Goal: Task Accomplishment & Management: Complete application form

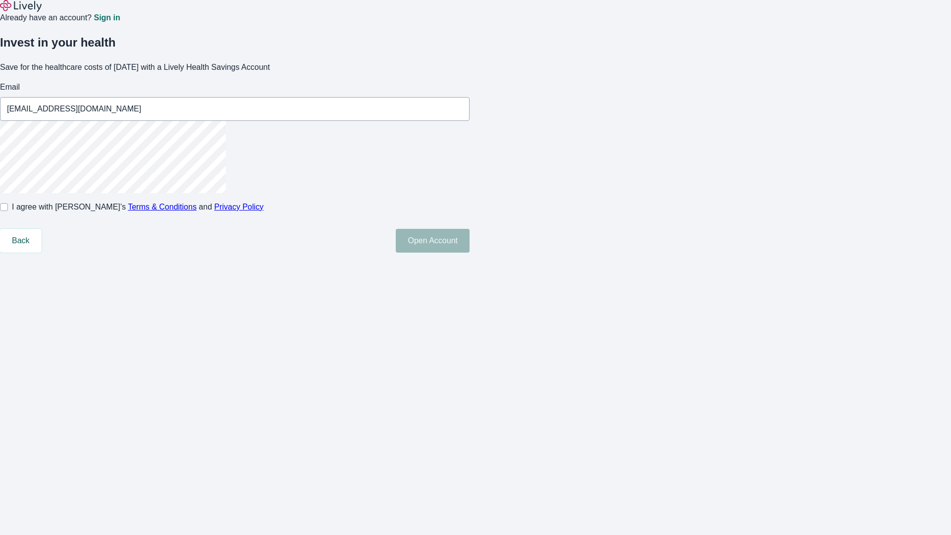
click at [8, 211] on input "I agree with Lively’s Terms & Conditions and Privacy Policy" at bounding box center [4, 207] width 8 height 8
checkbox input "true"
click at [469, 253] on button "Open Account" at bounding box center [433, 241] width 74 height 24
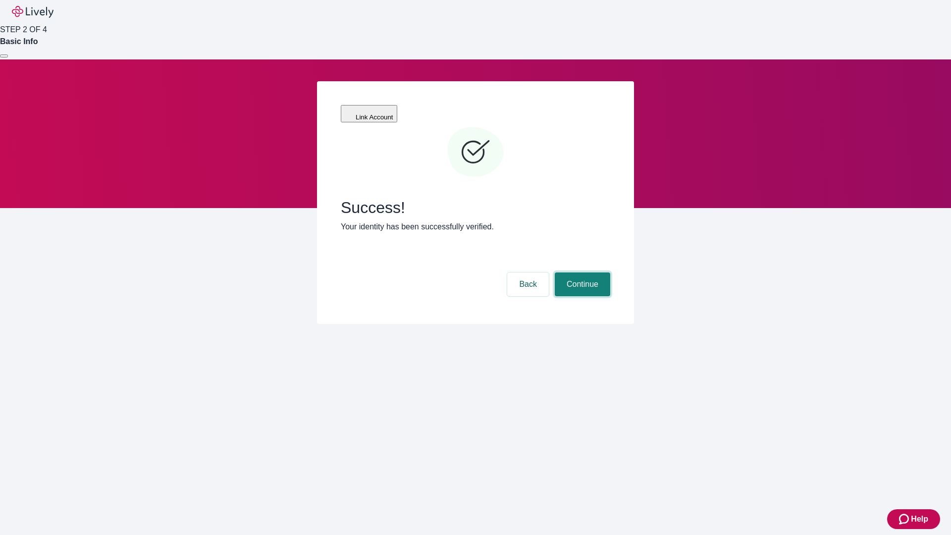
click at [581, 272] on button "Continue" at bounding box center [582, 284] width 55 height 24
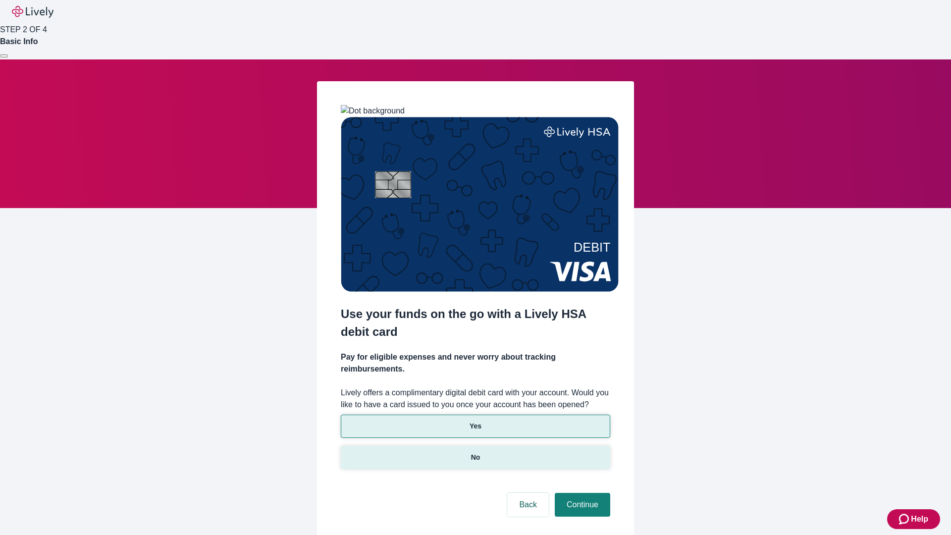
click at [475, 452] on p "No" at bounding box center [475, 457] width 9 height 10
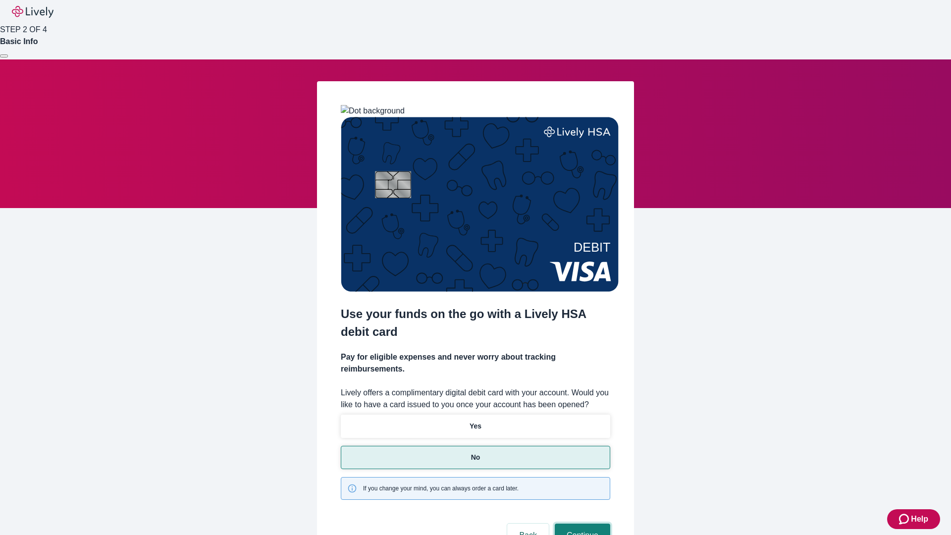
click at [581, 523] on button "Continue" at bounding box center [582, 535] width 55 height 24
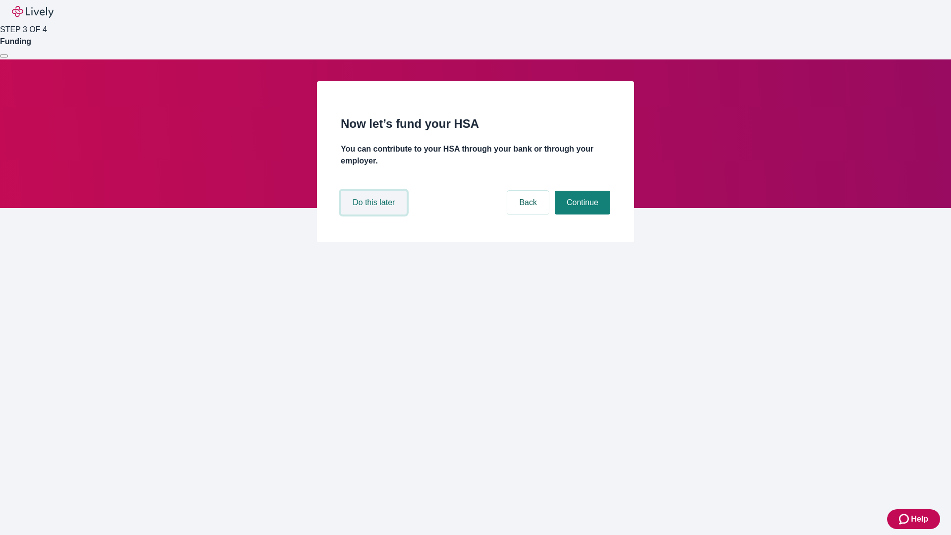
click at [375, 214] on button "Do this later" at bounding box center [374, 203] width 66 height 24
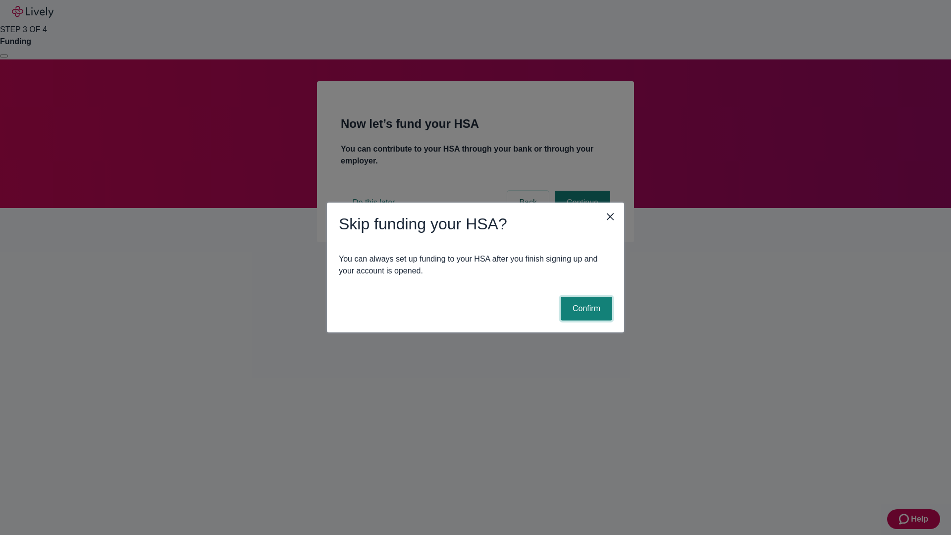
click at [585, 309] on button "Confirm" at bounding box center [587, 309] width 52 height 24
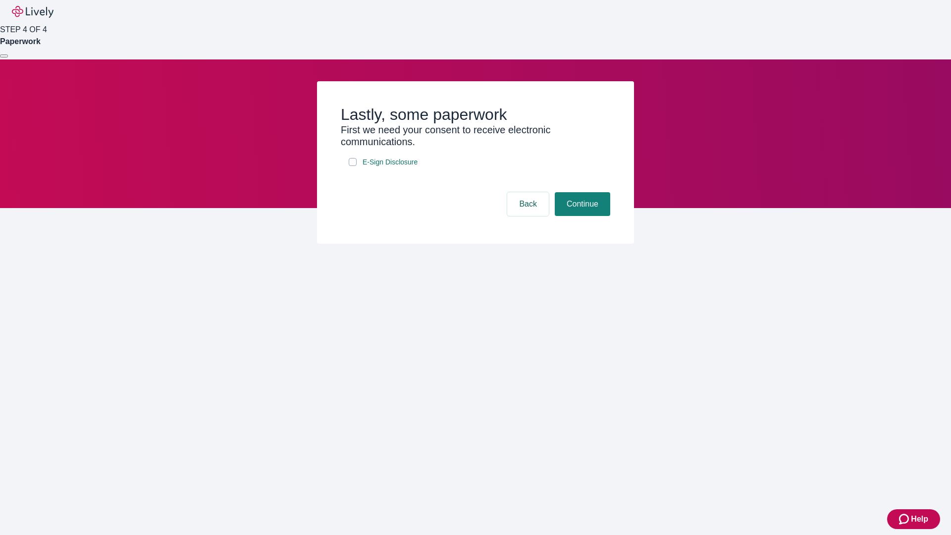
click at [353, 166] on input "E-Sign Disclosure" at bounding box center [353, 162] width 8 height 8
checkbox input "true"
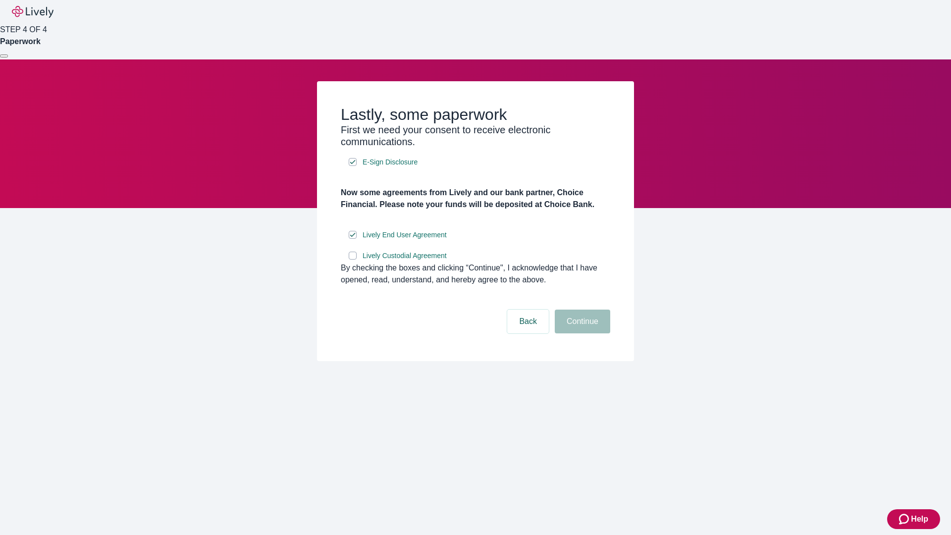
click at [353, 260] on input "Lively Custodial Agreement" at bounding box center [353, 256] width 8 height 8
checkbox input "true"
click at [581, 333] on button "Continue" at bounding box center [582, 322] width 55 height 24
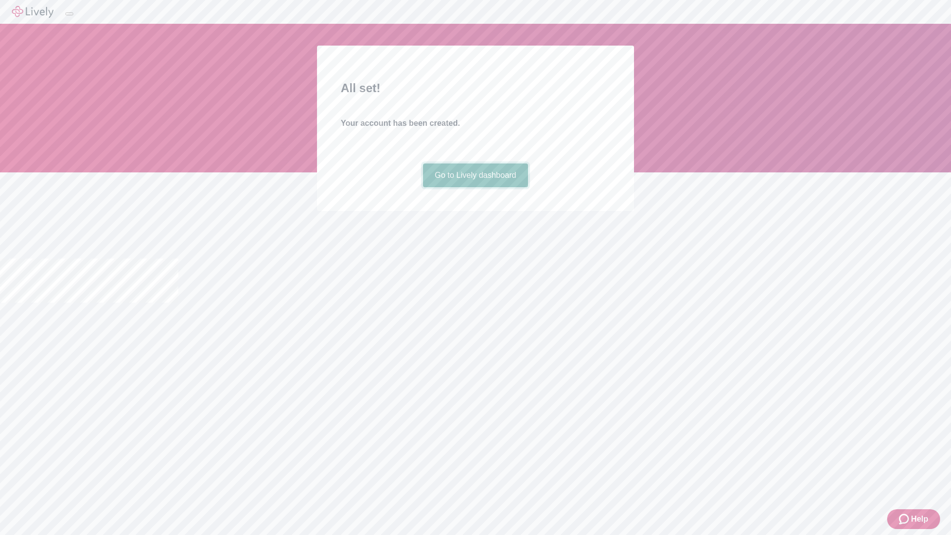
click at [475, 187] on link "Go to Lively dashboard" at bounding box center [475, 175] width 105 height 24
